Goal: Information Seeking & Learning: Learn about a topic

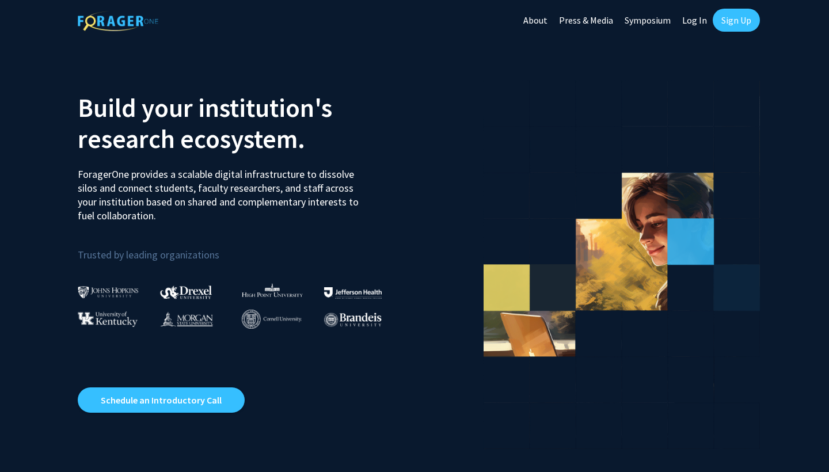
click at [700, 24] on link "Log In" at bounding box center [694, 20] width 36 height 40
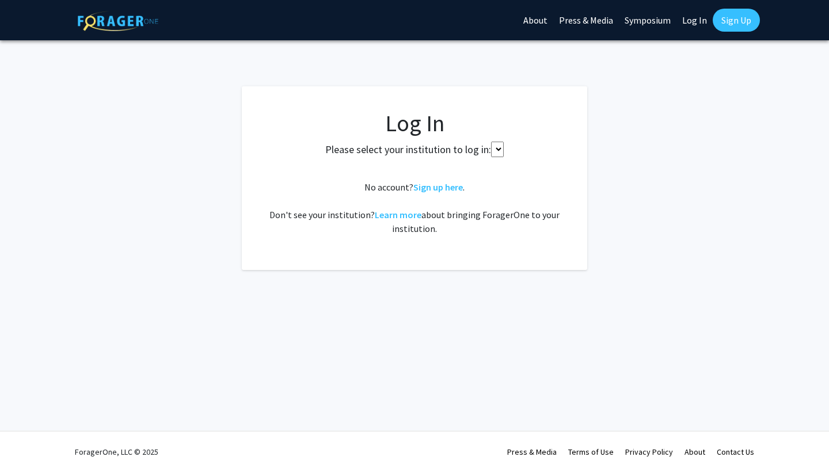
select select
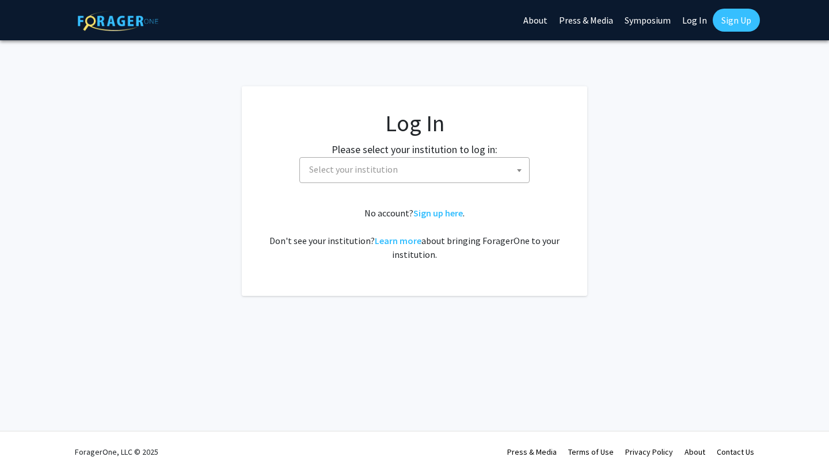
click at [347, 168] on span "Select your institution" at bounding box center [353, 169] width 89 height 12
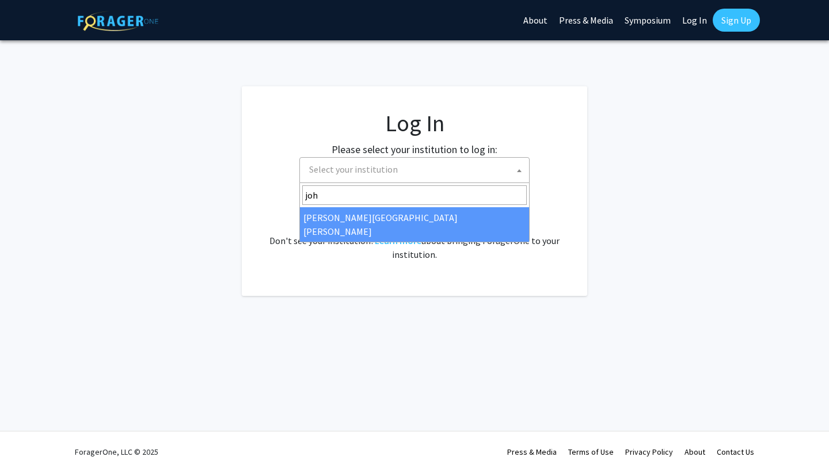
type input "joh"
select select "1"
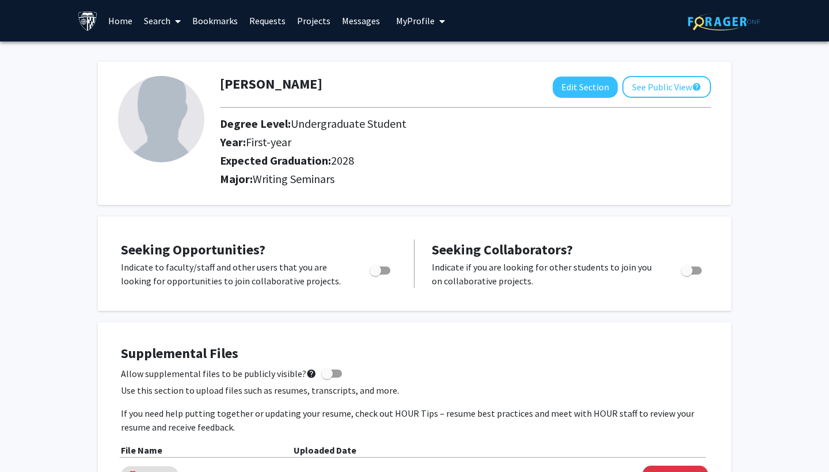
click at [171, 17] on span at bounding box center [175, 21] width 10 height 40
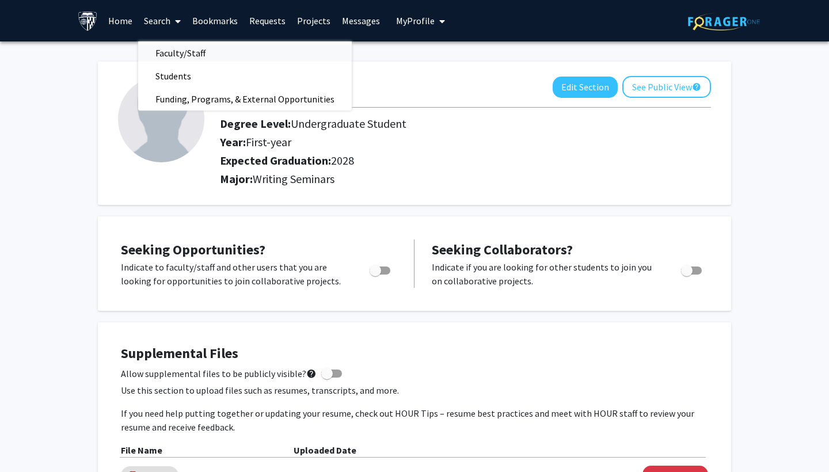
click at [193, 54] on span "Faculty/Staff" at bounding box center [180, 52] width 85 height 23
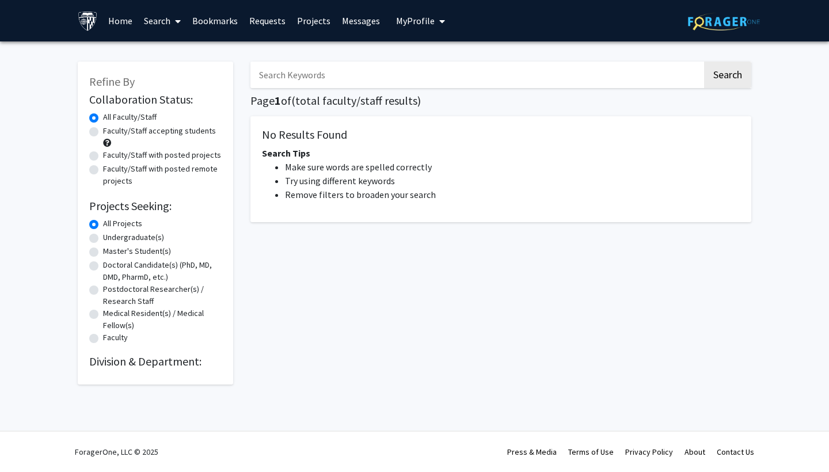
click at [170, 18] on span at bounding box center [175, 21] width 10 height 40
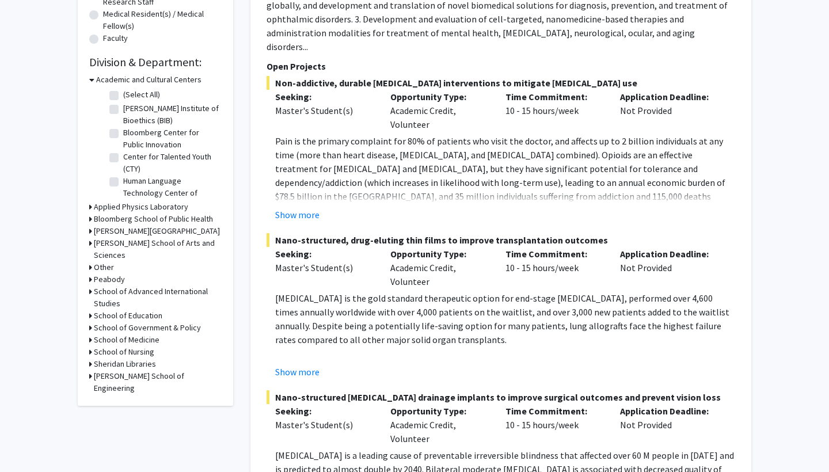
scroll to position [304, 0]
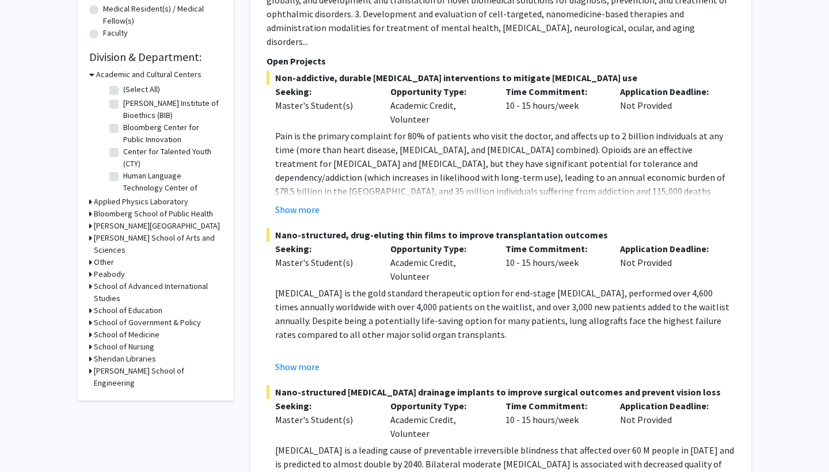
click at [93, 71] on icon at bounding box center [91, 74] width 5 height 12
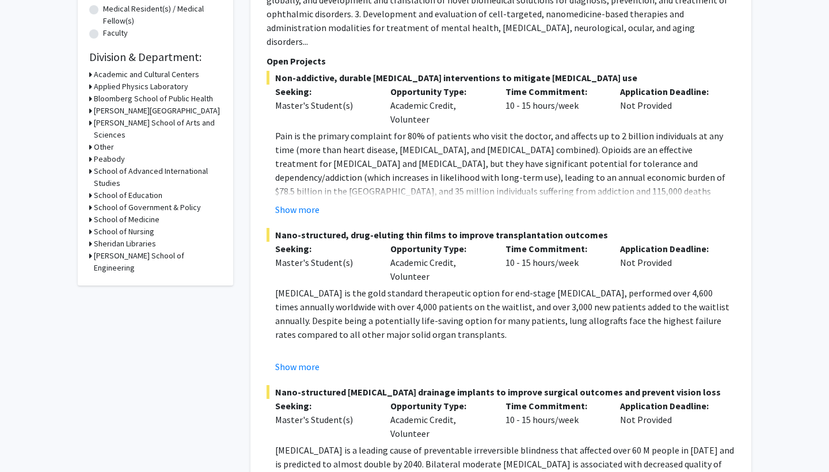
click at [92, 124] on icon at bounding box center [90, 123] width 3 height 12
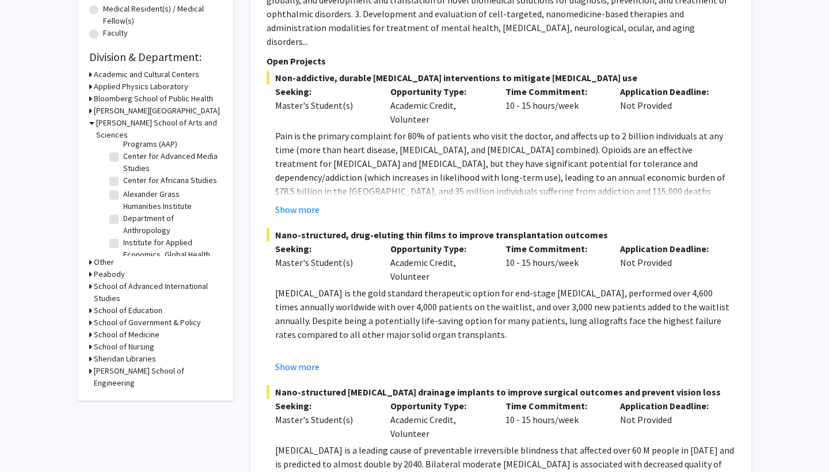
scroll to position [32, 0]
click at [123, 188] on label "Alexander Grass Humanities Institute" at bounding box center [171, 200] width 96 height 24
click at [123, 188] on input "Alexander Grass Humanities Institute" at bounding box center [126, 191] width 7 height 7
checkbox input "true"
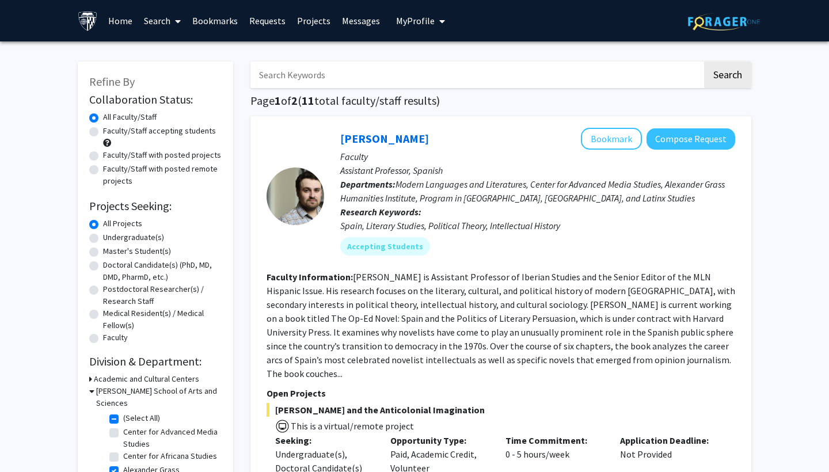
click at [103, 154] on label "Faculty/Staff with posted projects" at bounding box center [162, 155] width 118 height 12
click at [103, 154] on input "Faculty/Staff with posted projects" at bounding box center [106, 152] width 7 height 7
radio input "true"
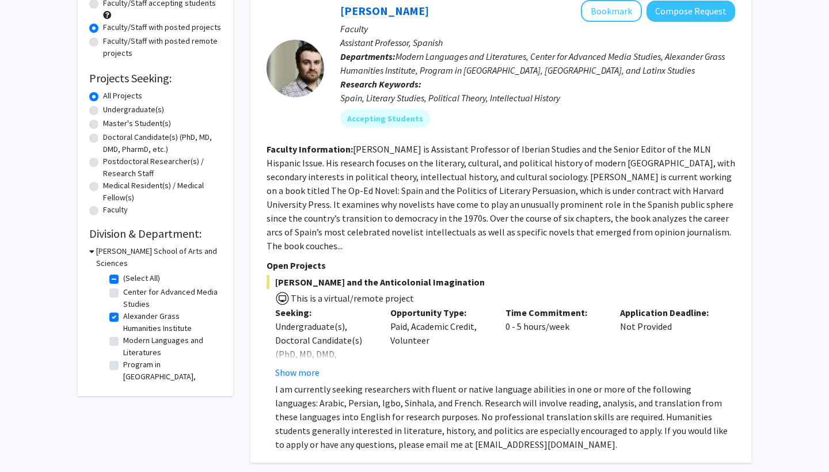
scroll to position [3, 0]
click at [123, 283] on label "Center for Advanced Media Studies" at bounding box center [171, 295] width 96 height 24
click at [123, 283] on input "Center for Advanced Media Studies" at bounding box center [126, 286] width 7 height 7
checkbox input "true"
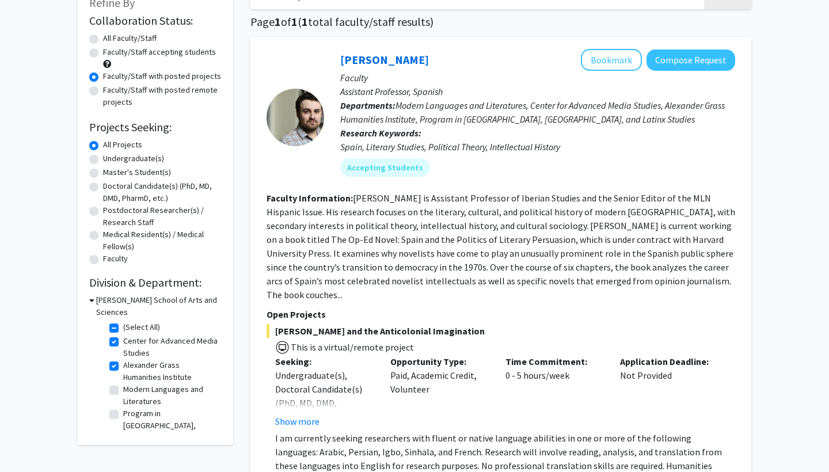
scroll to position [81, 0]
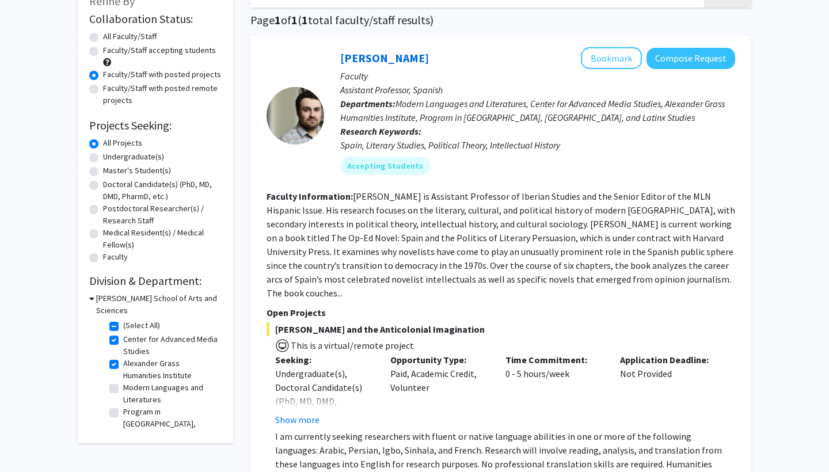
click at [96, 299] on h3 "[PERSON_NAME] School of Arts and Sciences" at bounding box center [158, 304] width 125 height 24
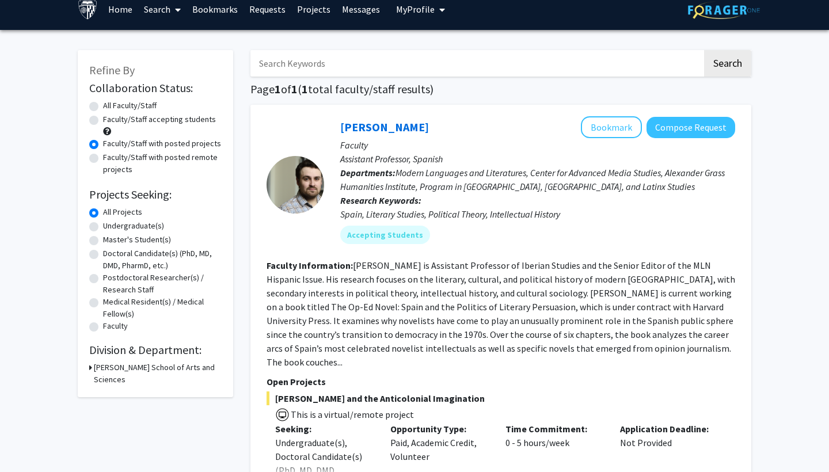
scroll to position [0, 0]
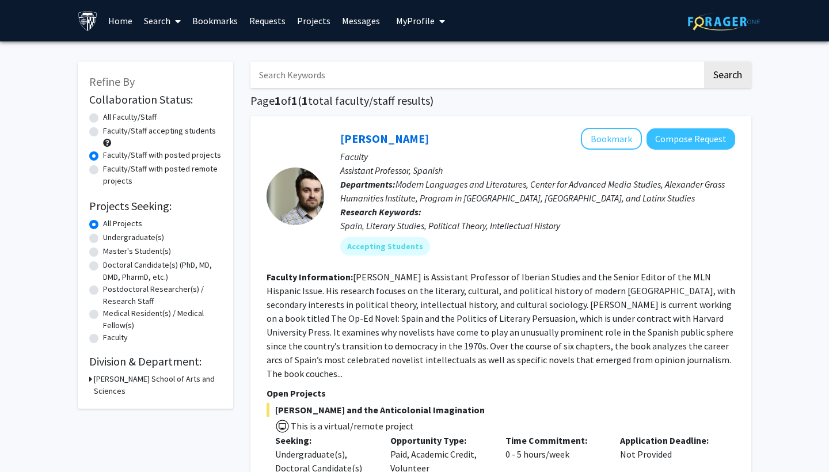
click at [98, 118] on div "All Faculty/Staff" at bounding box center [155, 118] width 132 height 14
click at [95, 125] on div "All Faculty/Staff" at bounding box center [155, 118] width 132 height 14
click at [103, 121] on label "All Faculty/Staff" at bounding box center [130, 117] width 54 height 12
click at [103, 119] on input "All Faculty/Staff" at bounding box center [106, 114] width 7 height 7
radio input "true"
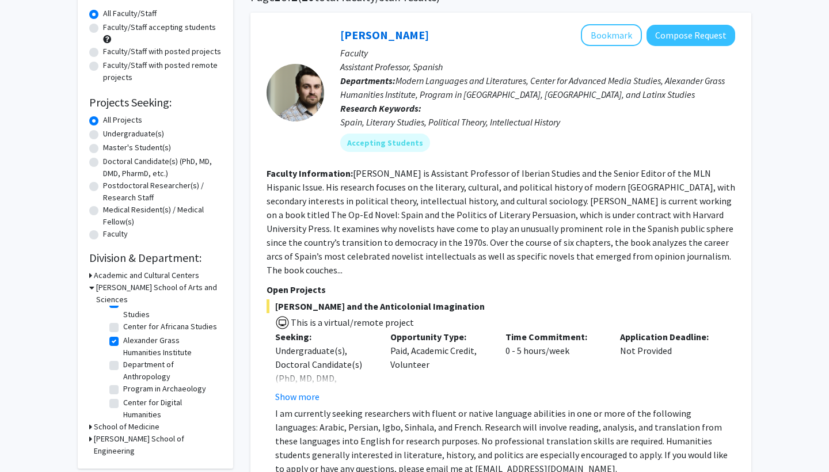
scroll to position [22, 0]
click at [123, 338] on label "Alexander Grass Humanities Institute" at bounding box center [171, 350] width 96 height 24
click at [123, 338] on input "Alexander Grass Humanities Institute" at bounding box center [126, 341] width 7 height 7
checkbox input "false"
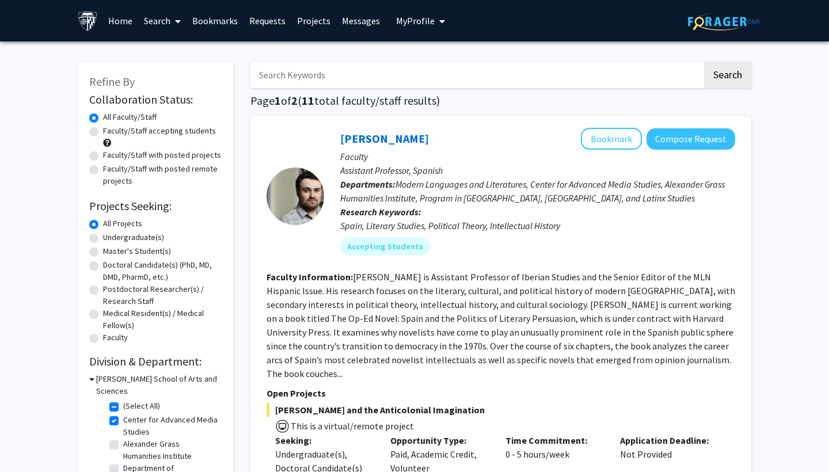
click at [123, 414] on label "Center for Advanced Media Studies" at bounding box center [171, 426] width 96 height 24
click at [123, 414] on input "Center for Advanced Media Studies" at bounding box center [126, 417] width 7 height 7
checkbox input "false"
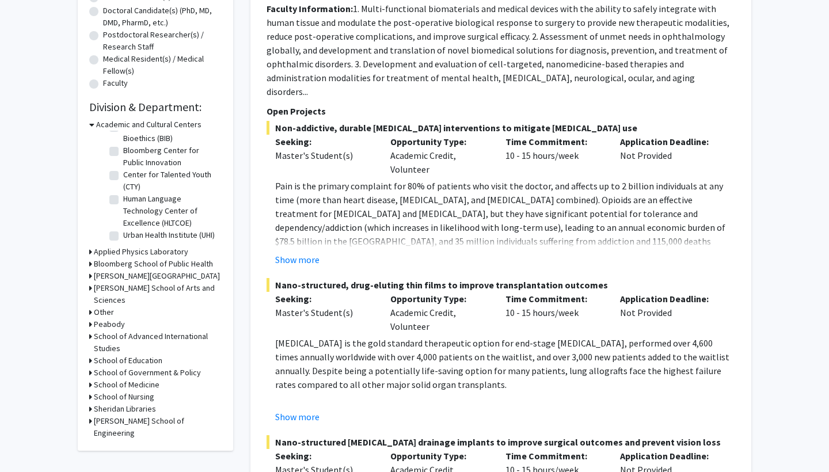
scroll to position [258, 0]
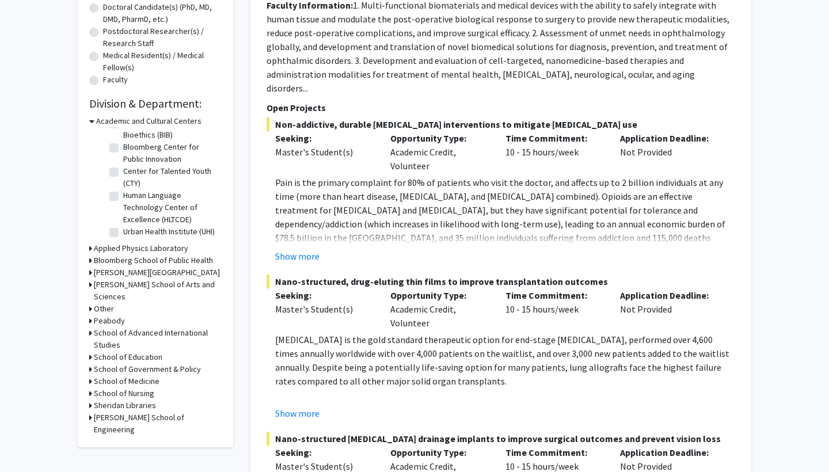
click at [141, 285] on h3 "[PERSON_NAME] School of Arts and Sciences" at bounding box center [158, 291] width 128 height 24
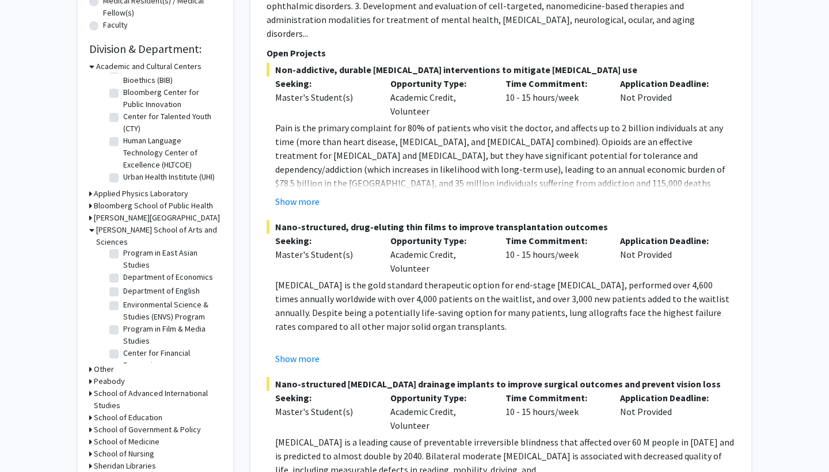
scroll to position [399, 0]
click at [119, 288] on fg-checkbox "Department of English Department of English" at bounding box center [163, 295] width 109 height 14
click at [123, 288] on label "Department of English" at bounding box center [161, 294] width 77 height 12
click at [123, 288] on input "Department of English" at bounding box center [126, 291] width 7 height 7
checkbox input "true"
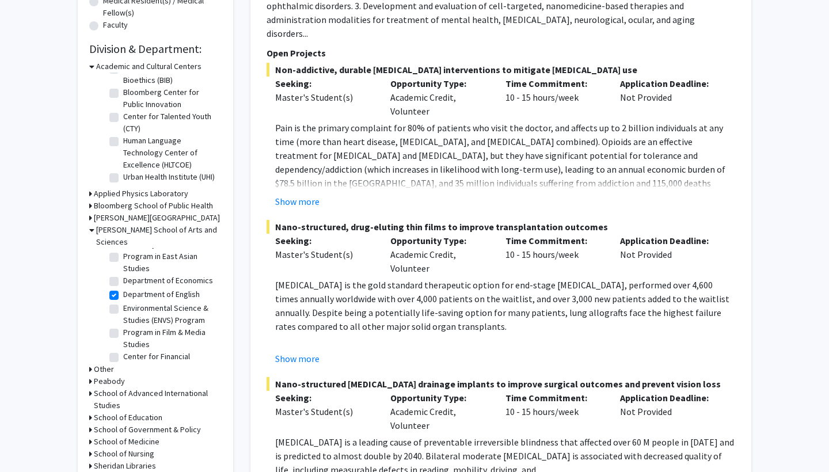
checkbox input "true"
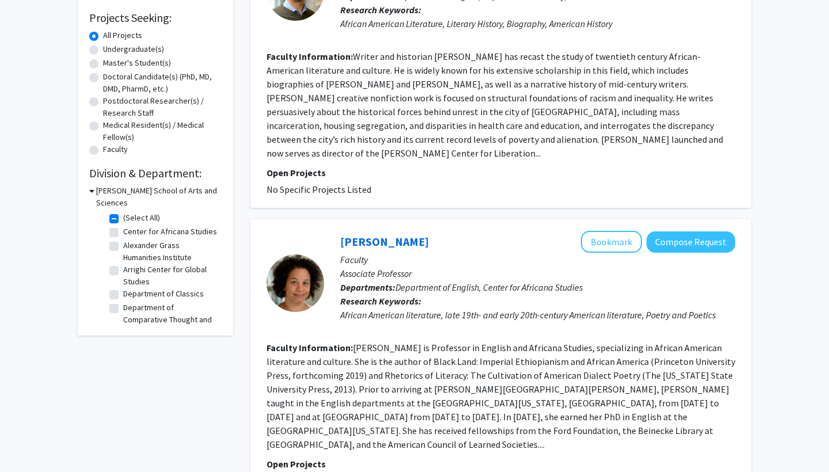
scroll to position [299, 0]
